Goal: Find specific page/section: Find specific page/section

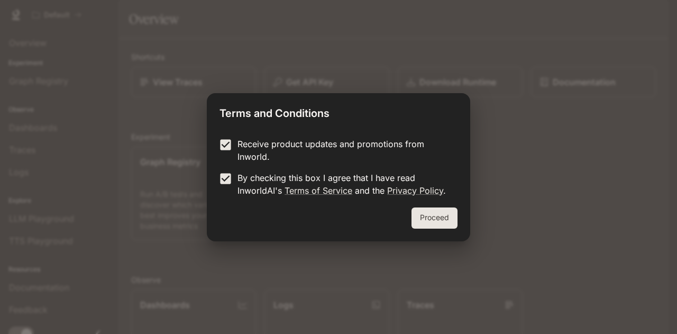
click at [439, 224] on button "Proceed" at bounding box center [435, 217] width 46 height 21
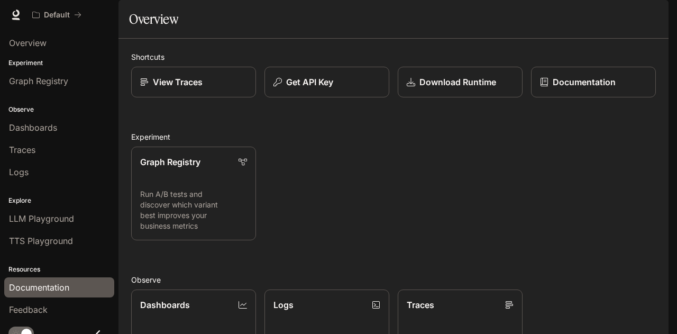
click at [42, 285] on span "Documentation" at bounding box center [39, 287] width 60 height 13
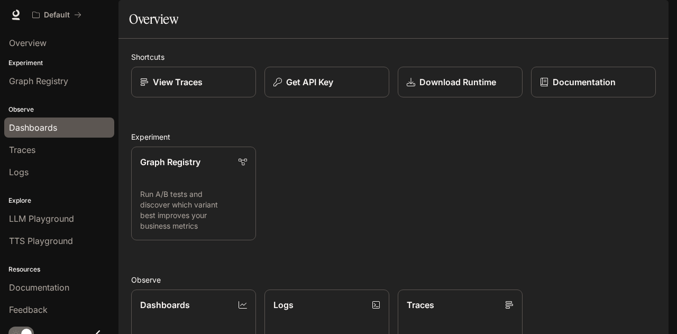
click at [62, 128] on div "Dashboards" at bounding box center [59, 127] width 101 height 13
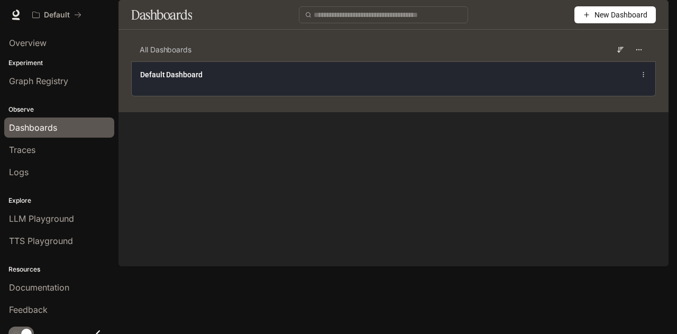
click at [383, 81] on div "Default Dashboard" at bounding box center [393, 74] width 507 height 13
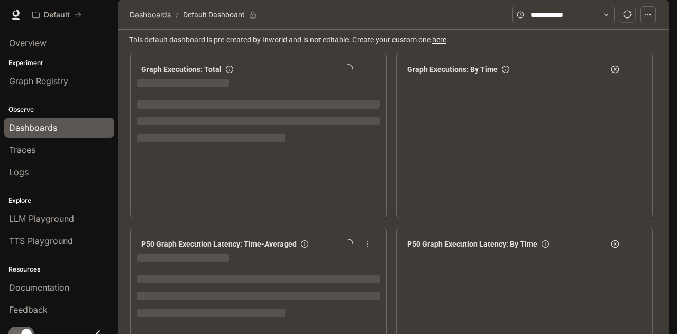
scroll to position [3, 0]
